Goal: Find specific page/section: Find specific page/section

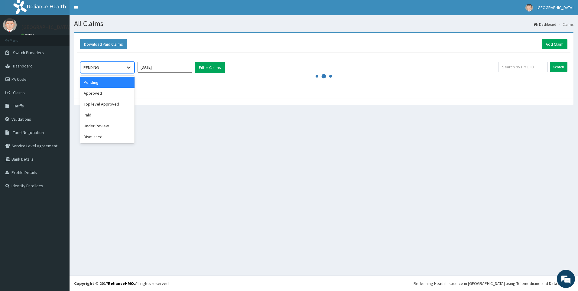
click at [128, 66] on icon at bounding box center [129, 67] width 6 height 6
click at [97, 92] on div "Approved" at bounding box center [107, 93] width 54 height 11
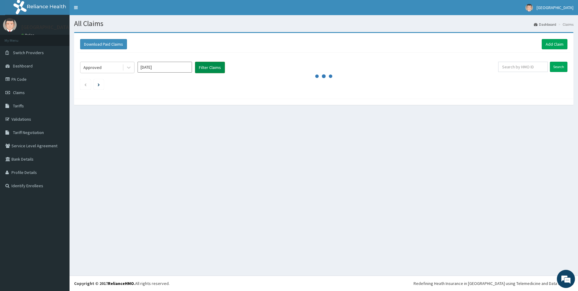
click at [208, 66] on button "Filter Claims" at bounding box center [210, 67] width 30 height 11
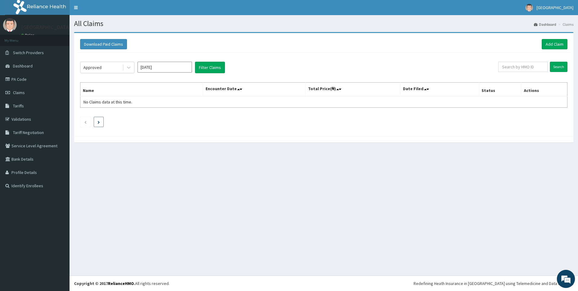
click at [96, 120] on li at bounding box center [99, 122] width 10 height 10
click at [128, 64] on icon at bounding box center [129, 67] width 6 height 6
click at [117, 94] on div "Approved" at bounding box center [107, 93] width 54 height 11
click at [86, 121] on icon "Previous page" at bounding box center [85, 122] width 3 height 4
click at [129, 68] on icon at bounding box center [129, 67] width 6 height 6
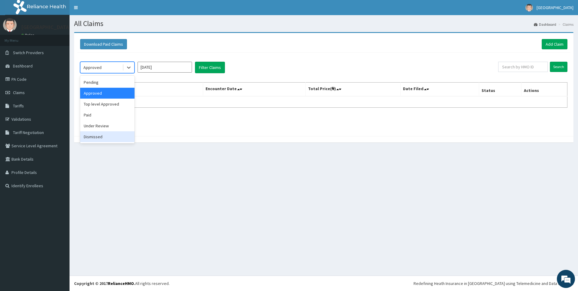
click at [96, 137] on div "Dismissed" at bounding box center [107, 136] width 54 height 11
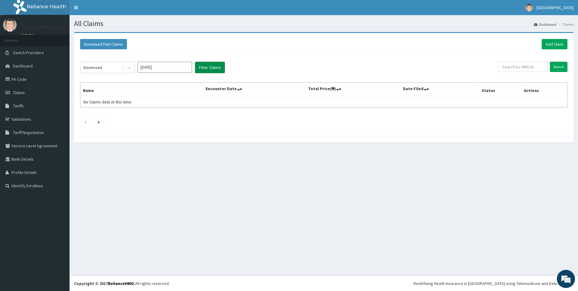
click at [216, 65] on button "Filter Claims" at bounding box center [210, 67] width 30 height 11
click at [156, 65] on input "Oct 2025" at bounding box center [164, 67] width 54 height 11
click at [184, 117] on div "Sep" at bounding box center [182, 117] width 12 height 11
type input "Sep 2025"
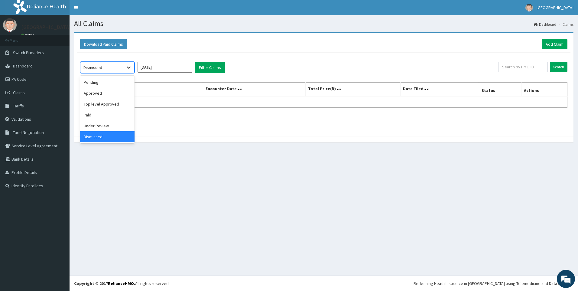
click at [130, 63] on div at bounding box center [128, 67] width 11 height 11
click at [114, 90] on div "Approved" at bounding box center [107, 93] width 54 height 11
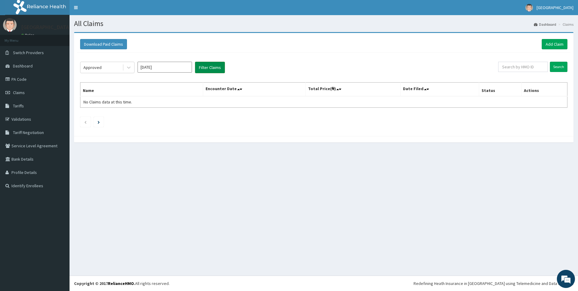
click at [214, 63] on button "Filter Claims" at bounding box center [210, 67] width 30 height 11
click at [210, 66] on button "Filter Claims" at bounding box center [210, 67] width 30 height 11
click at [212, 64] on button "Filter Claims" at bounding box center [210, 67] width 30 height 11
click at [570, 22] on li "Claims" at bounding box center [565, 24] width 17 height 5
click at [568, 22] on li "Claims" at bounding box center [565, 24] width 17 height 5
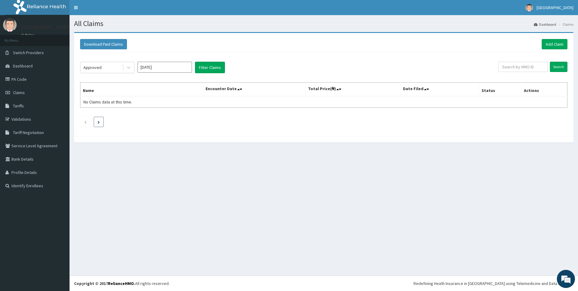
click at [99, 121] on icon "Next page" at bounding box center [99, 122] width 2 height 3
click at [130, 67] on icon at bounding box center [129, 67] width 6 height 6
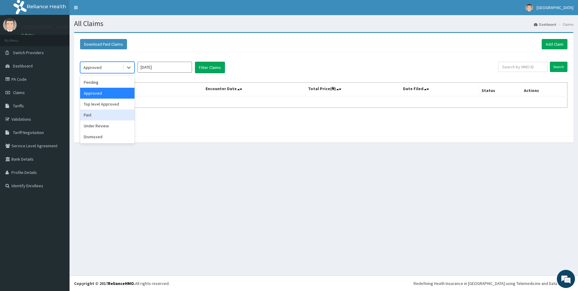
click at [99, 114] on div "Paid" at bounding box center [107, 114] width 54 height 11
click at [170, 65] on input "Sep 2025" at bounding box center [164, 67] width 54 height 11
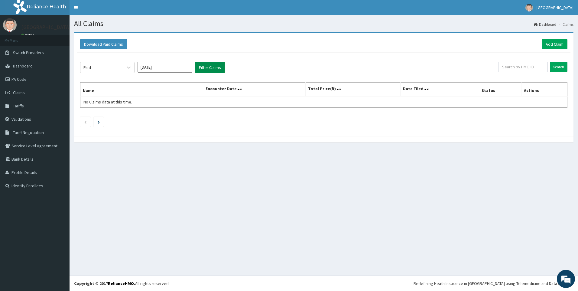
click at [210, 65] on button "Filter Claims" at bounding box center [210, 67] width 30 height 11
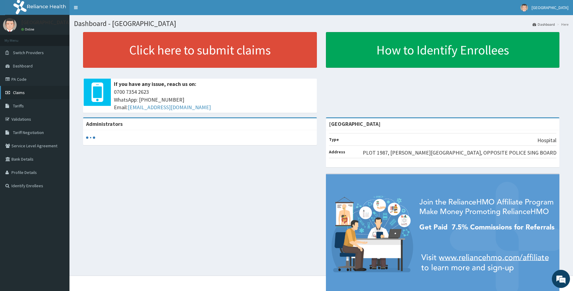
click at [26, 89] on link "Claims" at bounding box center [34, 92] width 69 height 13
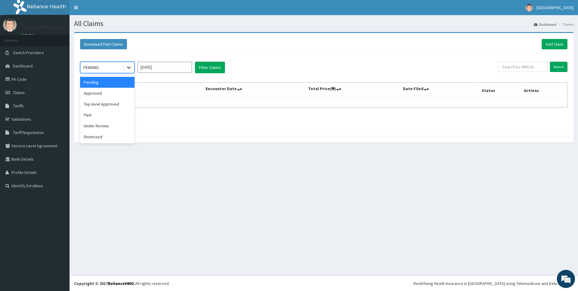
click at [128, 64] on div at bounding box center [128, 67] width 11 height 11
click at [106, 92] on div "Approved" at bounding box center [107, 93] width 54 height 11
click at [24, 104] on link "Tariffs" at bounding box center [34, 105] width 69 height 13
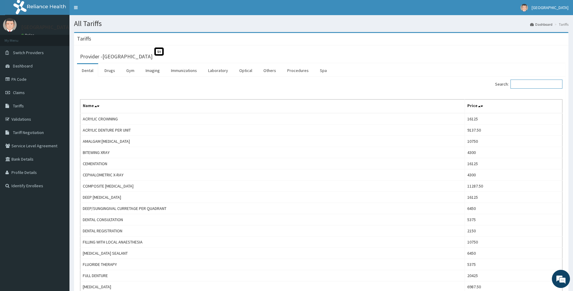
click at [525, 85] on input "Search:" at bounding box center [537, 83] width 52 height 9
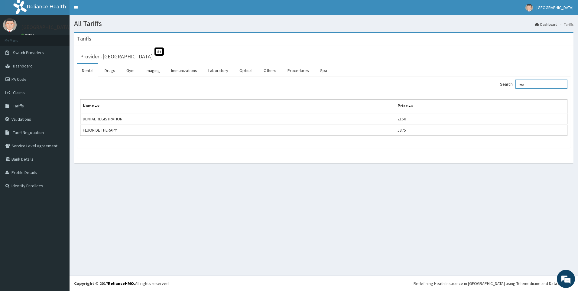
click at [537, 82] on input "reg" at bounding box center [541, 83] width 52 height 9
type input "r"
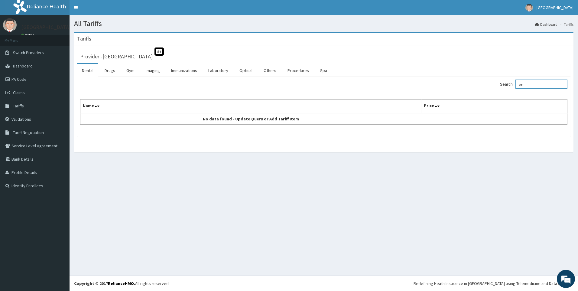
type input "g"
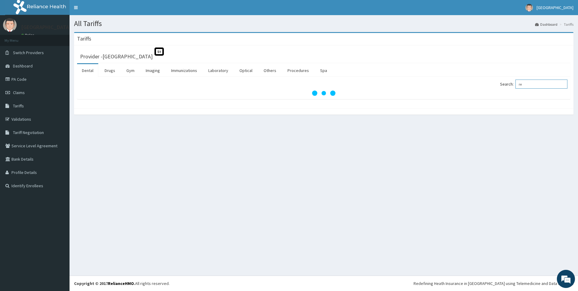
type input "r"
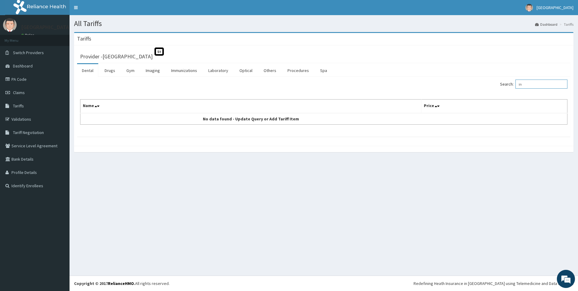
type input "i"
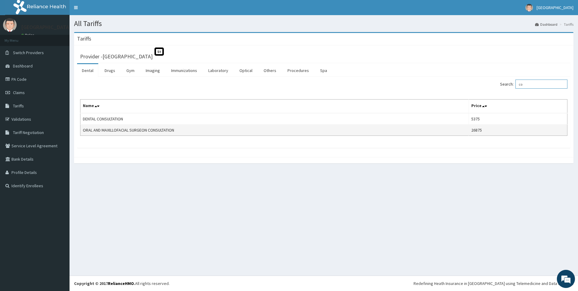
type input "c"
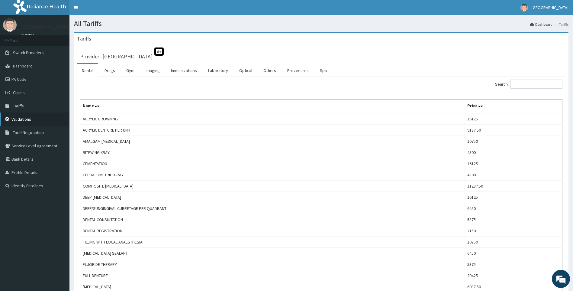
click at [17, 116] on link "Validations" at bounding box center [34, 118] width 69 height 13
